Goal: Contribute content: Add original content to the website for others to see

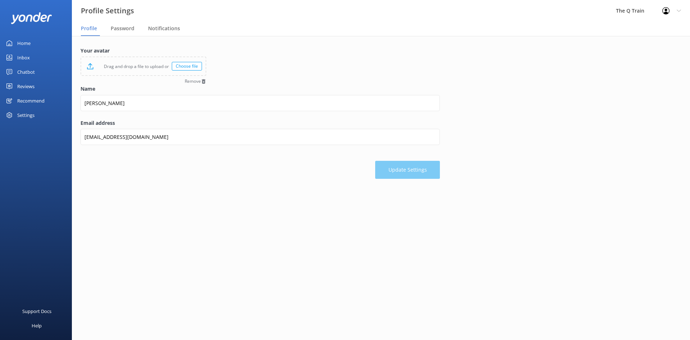
click at [30, 59] on link "Inbox" at bounding box center [36, 57] width 72 height 14
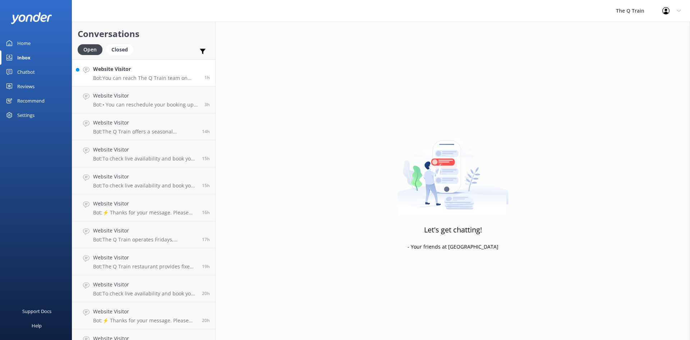
click at [171, 75] on p "Bot: You can reach The Q Train team on [PHONE_NUMBER] or email [EMAIL_ADDRESS][…" at bounding box center [146, 78] width 106 height 6
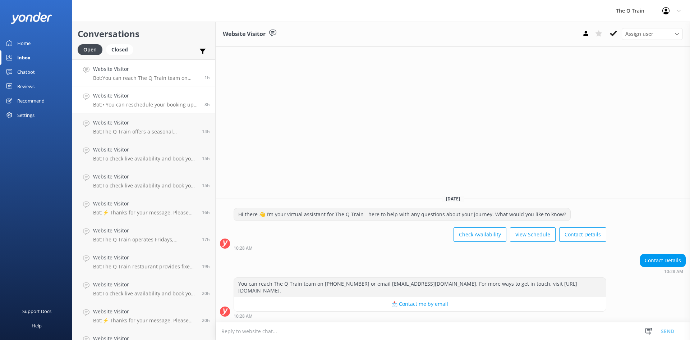
click at [135, 102] on p "Bot: • You can reschedule your booking up to two days before your dining journe…" at bounding box center [146, 104] width 106 height 6
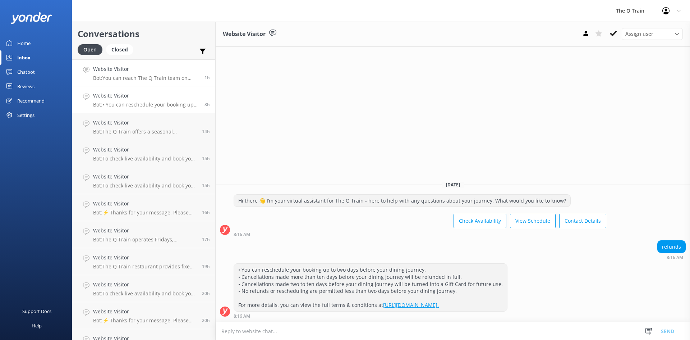
click at [135, 76] on p "Bot: You can reach The Q Train team on [PHONE_NUMBER] or email [EMAIL_ADDRESS][…" at bounding box center [146, 78] width 106 height 6
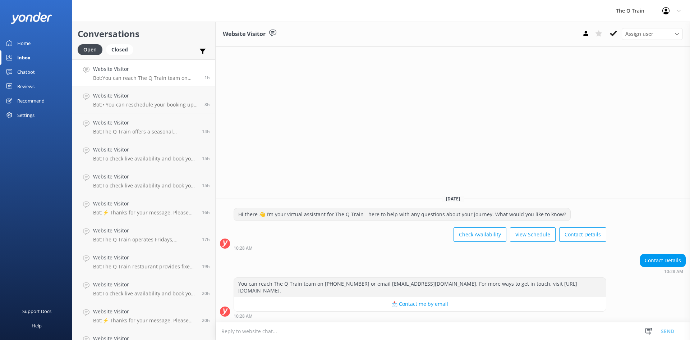
click at [26, 43] on div "Home" at bounding box center [23, 43] width 13 height 14
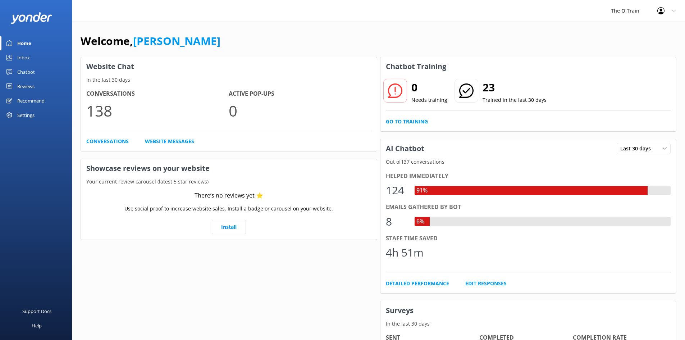
click at [33, 72] on div "Chatbot" at bounding box center [26, 72] width 18 height 14
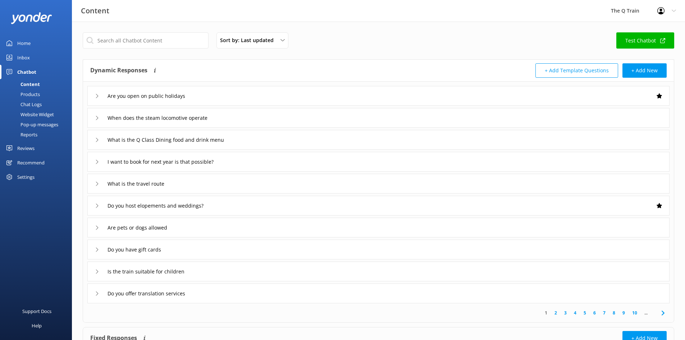
click at [27, 58] on div "Inbox" at bounding box center [23, 57] width 13 height 14
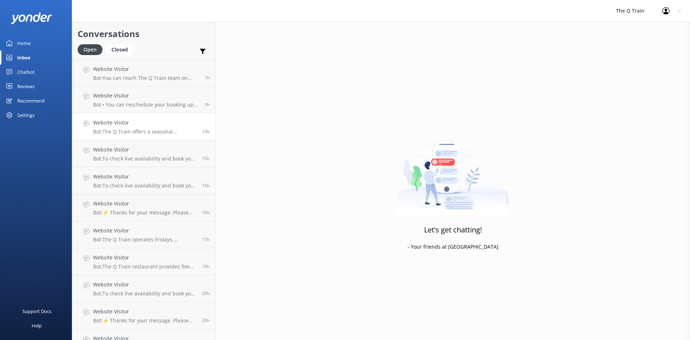
click at [144, 127] on h4 "Website Visitor" at bounding box center [145, 123] width 104 height 8
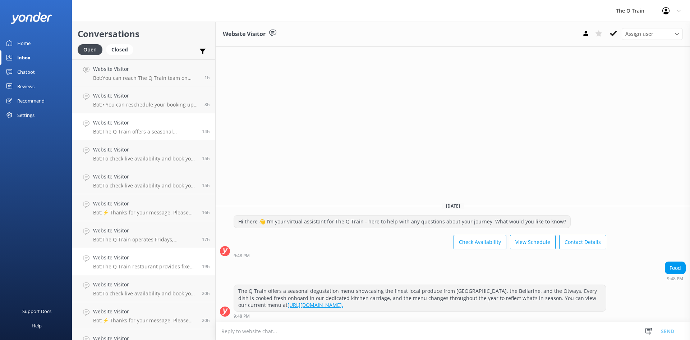
click at [153, 265] on p "Bot: The Q Train restaurant provides fixed table style seating in Q Class for 6…" at bounding box center [145, 266] width 104 height 6
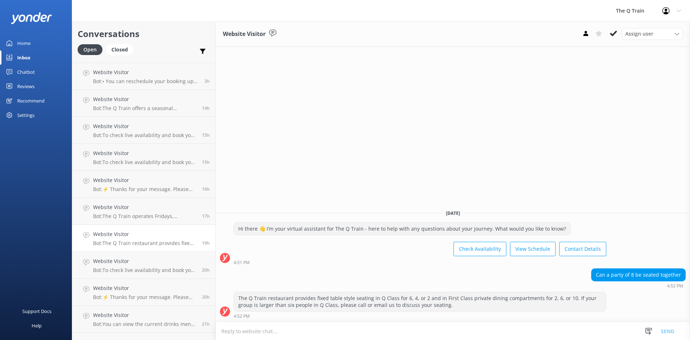
scroll to position [36, 0]
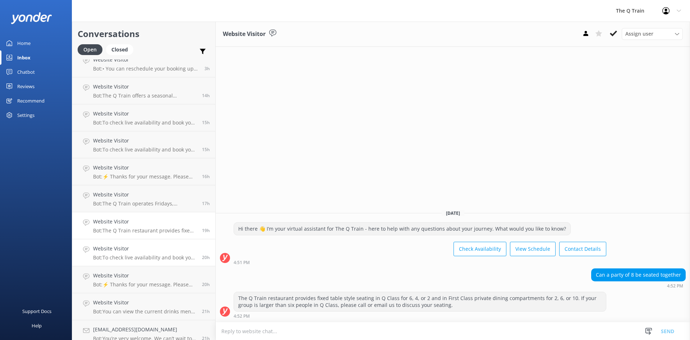
click at [155, 251] on h4 "Website Visitor" at bounding box center [145, 248] width 104 height 8
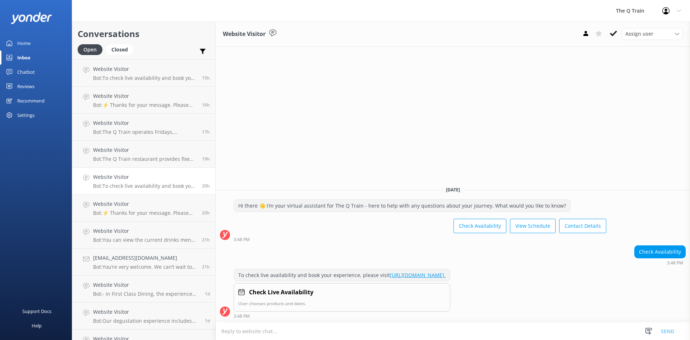
scroll to position [108, 0]
click at [147, 213] on p "Bot: ⚡ Thanks for your message. Please contact us on the form below so we can a…" at bounding box center [145, 212] width 104 height 6
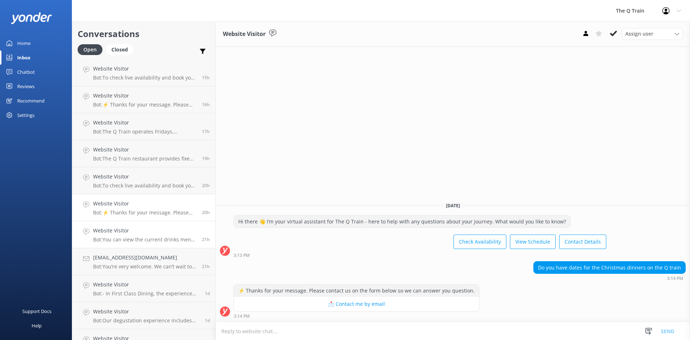
click at [149, 230] on h4 "Website Visitor" at bounding box center [145, 230] width 104 height 8
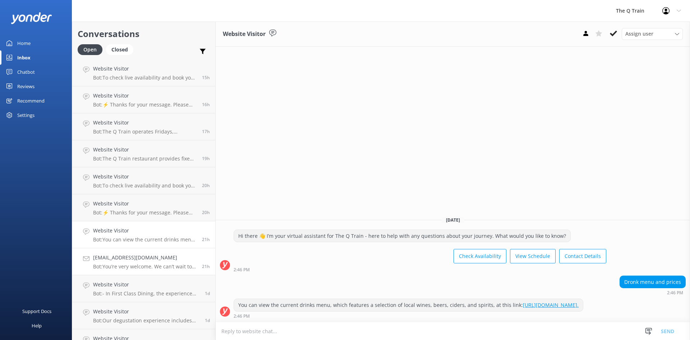
click at [145, 256] on h4 "[EMAIL_ADDRESS][DOMAIN_NAME]" at bounding box center [145, 257] width 104 height 8
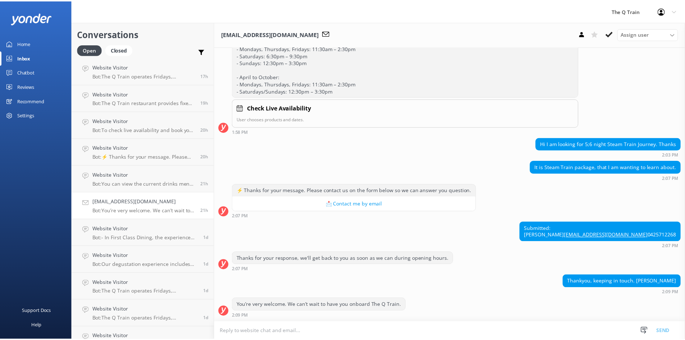
scroll to position [180, 0]
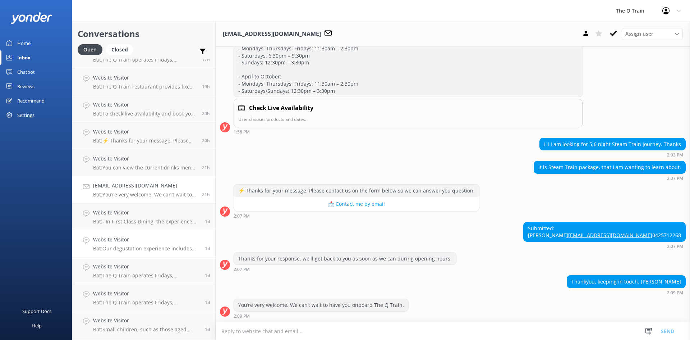
click at [149, 242] on h4 "Website Visitor" at bounding box center [146, 239] width 106 height 8
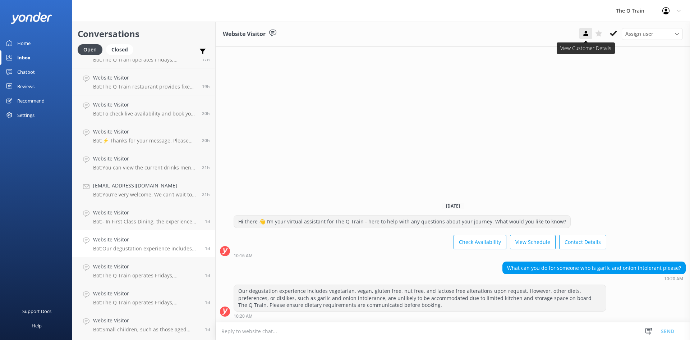
click at [586, 33] on use at bounding box center [585, 33] width 5 height 5
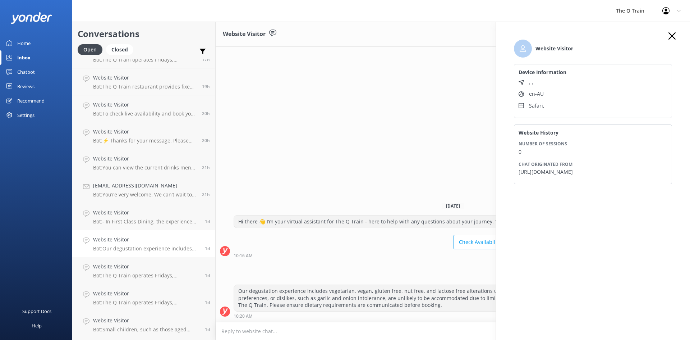
click at [673, 37] on icon "button" at bounding box center [672, 35] width 7 height 7
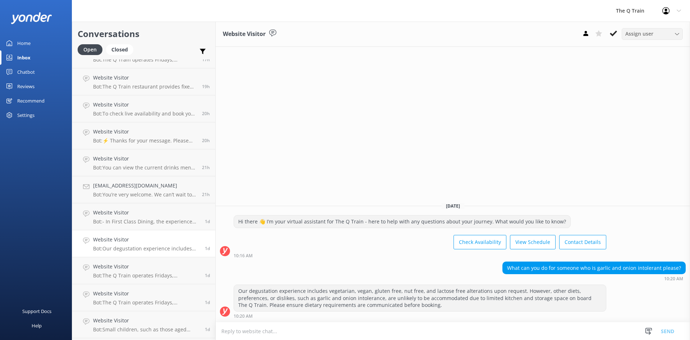
click at [676, 35] on icon at bounding box center [677, 34] width 4 height 4
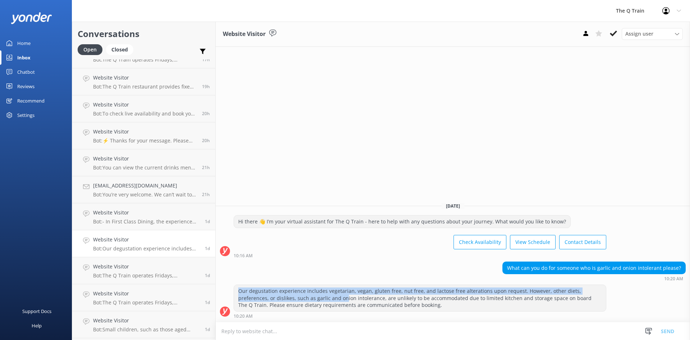
drag, startPoint x: 239, startPoint y: 290, endPoint x: 312, endPoint y: 298, distance: 73.0
click at [312, 298] on div "Our degustation experience includes vegetarian, vegan, gluten free, nut free, a…" at bounding box center [420, 298] width 372 height 26
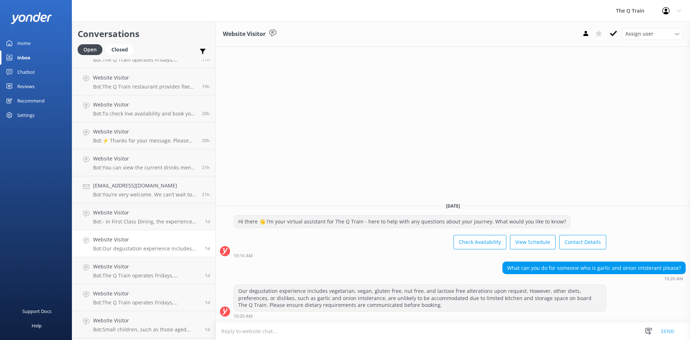
click at [320, 298] on div "Our degustation experience includes vegetarian, vegan, gluten free, nut free, a…" at bounding box center [420, 298] width 372 height 26
click at [28, 71] on div "Chatbot" at bounding box center [26, 72] width 18 height 14
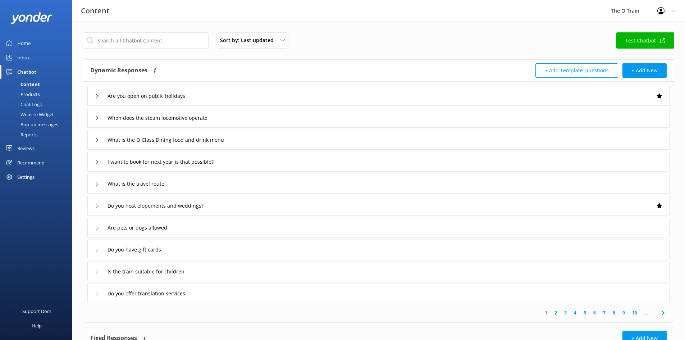
click at [97, 139] on icon at bounding box center [97, 140] width 4 height 4
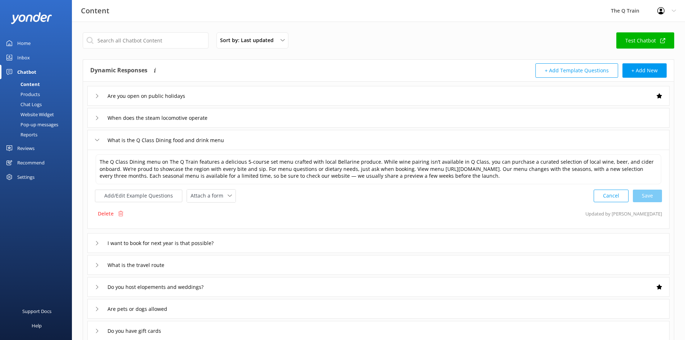
click at [97, 139] on icon at bounding box center [97, 140] width 4 height 4
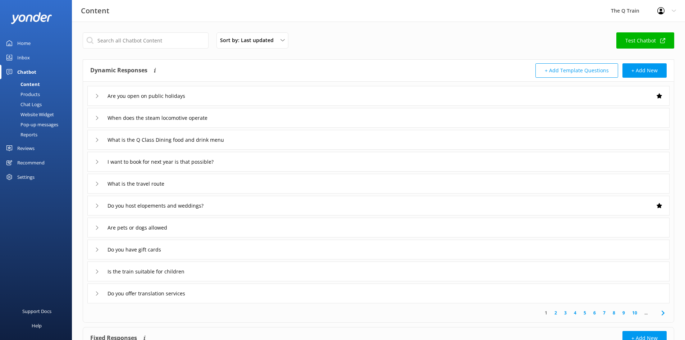
click at [555, 312] on link "2" at bounding box center [556, 312] width 10 height 7
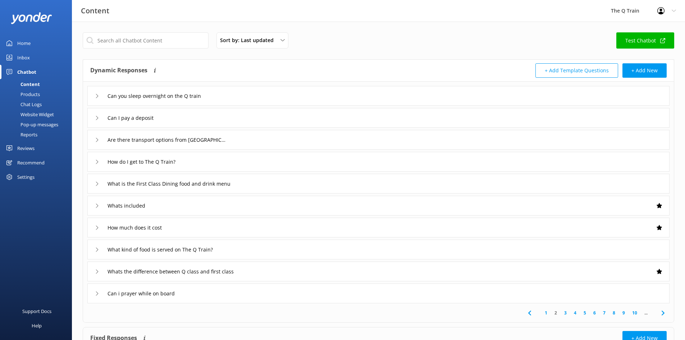
click at [97, 206] on use at bounding box center [97, 205] width 2 height 4
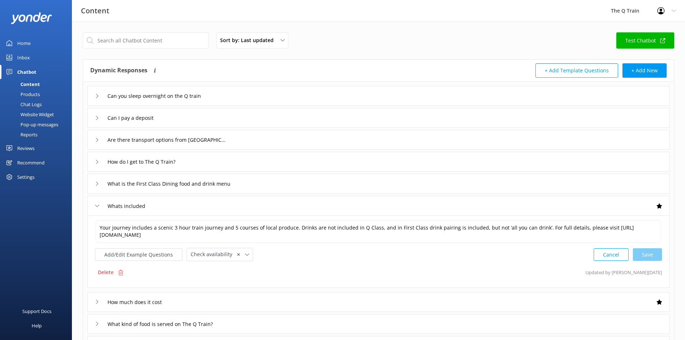
click at [97, 206] on use at bounding box center [97, 206] width 4 height 2
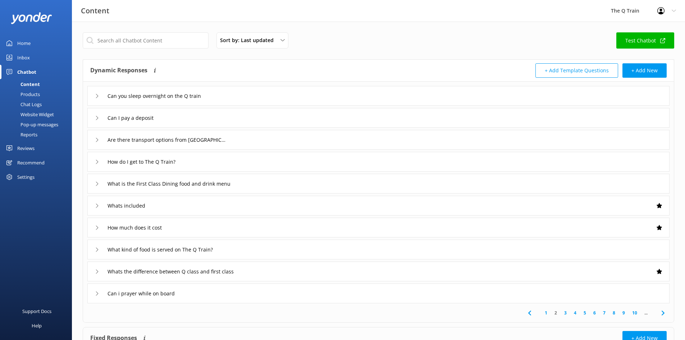
click at [98, 250] on icon at bounding box center [97, 249] width 4 height 4
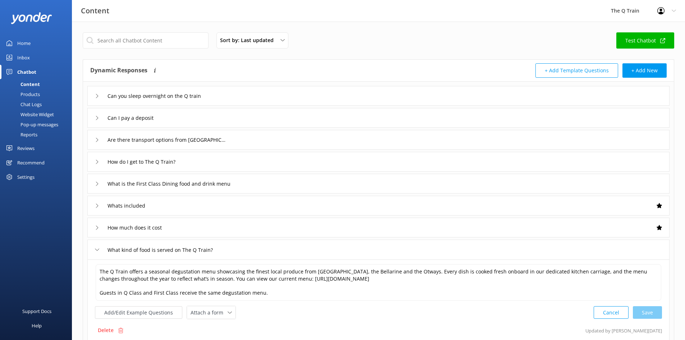
click at [98, 250] on icon at bounding box center [97, 249] width 4 height 4
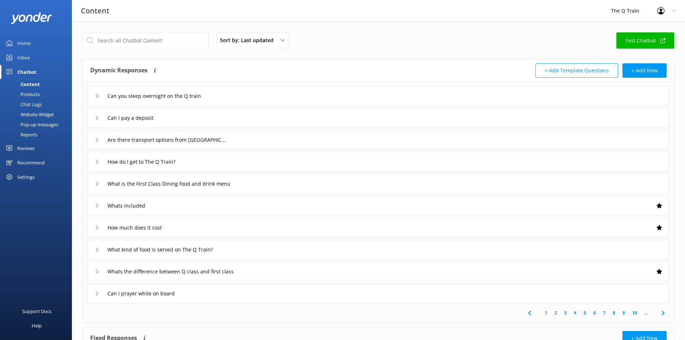
click at [97, 272] on use at bounding box center [97, 271] width 2 height 4
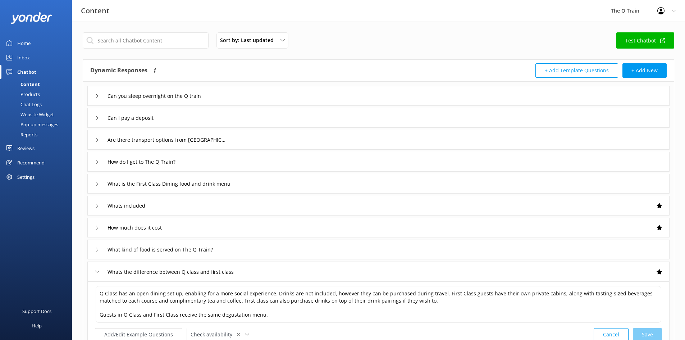
click at [97, 272] on use at bounding box center [97, 271] width 4 height 2
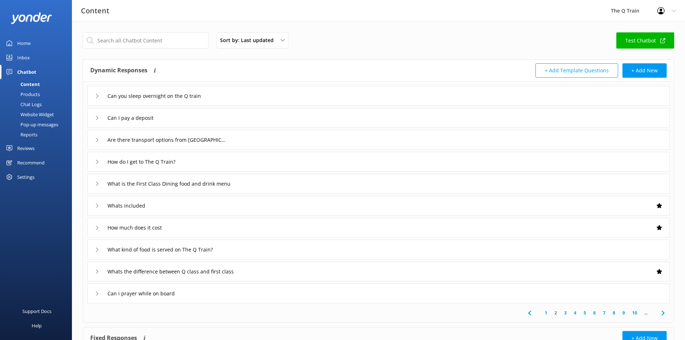
click at [564, 313] on link "3" at bounding box center [565, 312] width 10 height 7
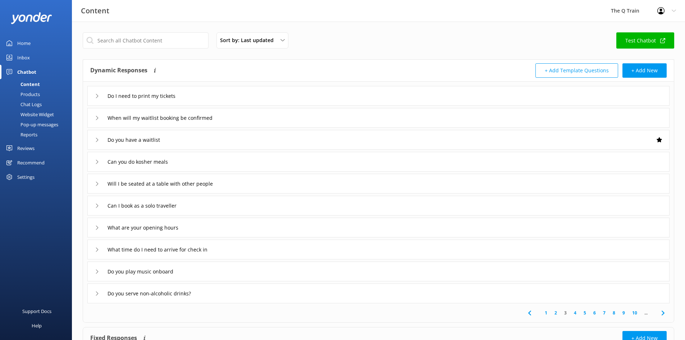
click at [575, 313] on link "4" at bounding box center [575, 312] width 10 height 7
click at [97, 183] on icon at bounding box center [97, 184] width 4 height 4
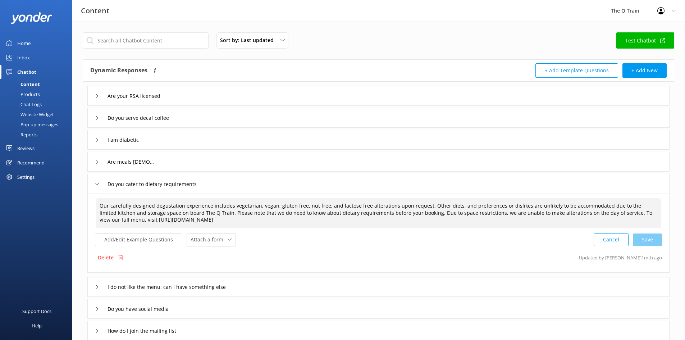
click at [300, 206] on textarea "Our carefully designed degustation experience includes vegetarian, vegan, glute…" at bounding box center [378, 213] width 565 height 30
click at [652, 239] on div "Cancel Loading.." at bounding box center [628, 238] width 68 height 13
click at [524, 245] on div "Add/Edit Example Questions Attach a form Leave contact details Check availabili…" at bounding box center [378, 238] width 567 height 13
click at [153, 239] on button "Add/Edit Example Questions" at bounding box center [138, 239] width 87 height 13
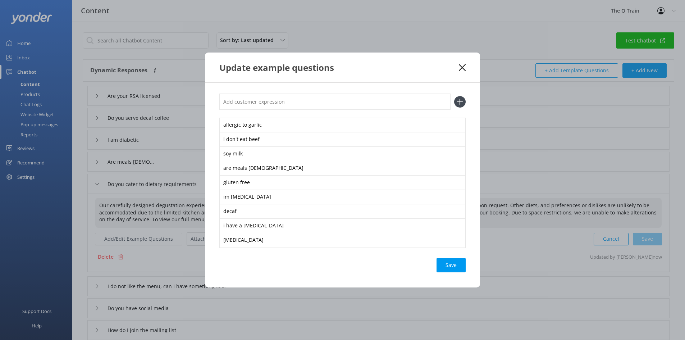
type textarea "Our carefully designed degustation experience includes vegetarian, vegan, glute…"
click at [264, 105] on input "text" at bounding box center [334, 101] width 231 height 16
type input "garlic"
drag, startPoint x: 459, startPoint y: 103, endPoint x: 386, endPoint y: 110, distance: 73.3
click at [458, 103] on icon at bounding box center [460, 102] width 12 height 12
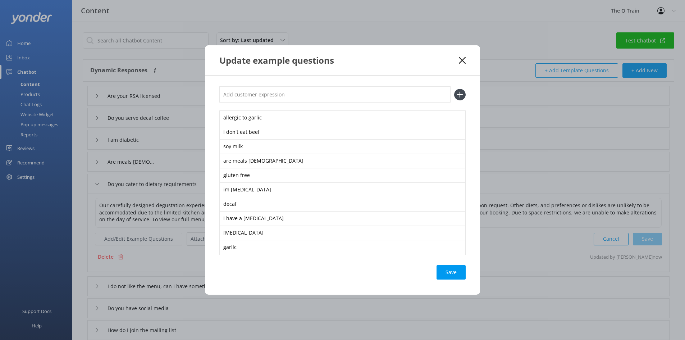
drag, startPoint x: 257, startPoint y: 94, endPoint x: 254, endPoint y: 99, distance: 5.5
click at [256, 94] on input "text" at bounding box center [334, 94] width 231 height 16
type input "onion"
click at [461, 95] on icon at bounding box center [460, 95] width 12 height 12
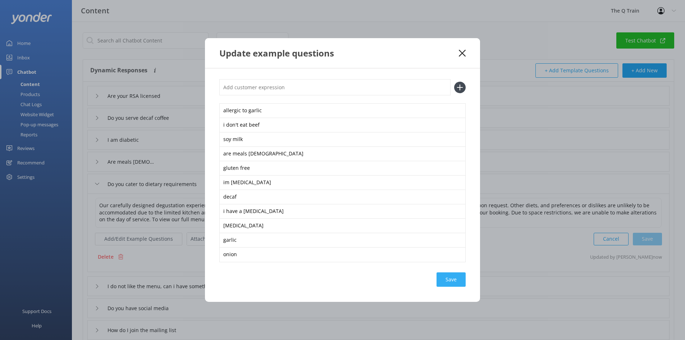
click at [453, 280] on div "Save" at bounding box center [450, 279] width 29 height 14
click at [463, 53] on icon at bounding box center [462, 53] width 7 height 7
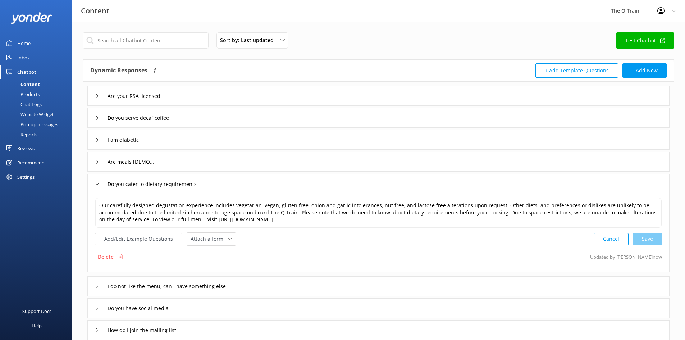
click at [491, 35] on div "Sort by: Last updated Title Last updated Test Chatbot" at bounding box center [378, 42] width 591 height 20
